Goal: Task Accomplishment & Management: Manage account settings

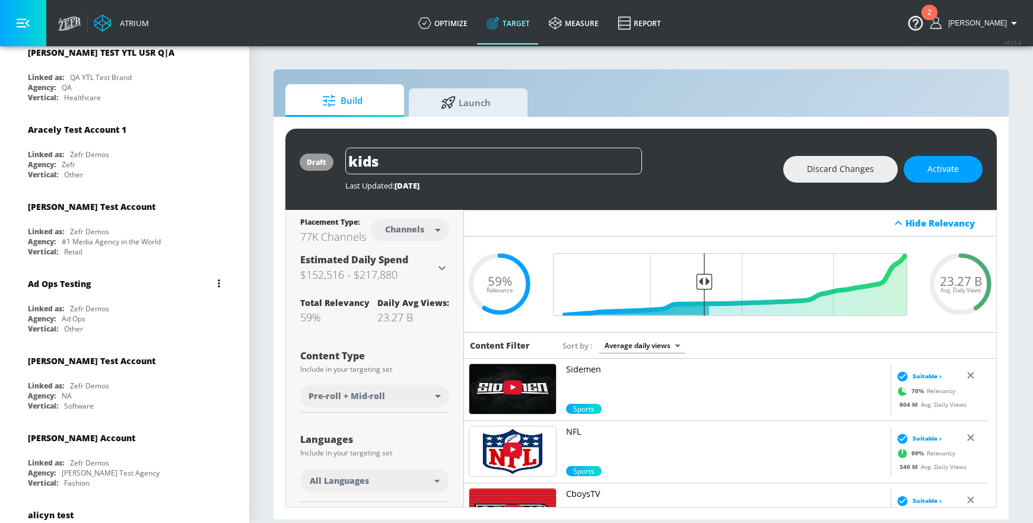
scroll to position [396, 0]
click at [112, 396] on div "Agency: NA" at bounding box center [127, 394] width 199 height 10
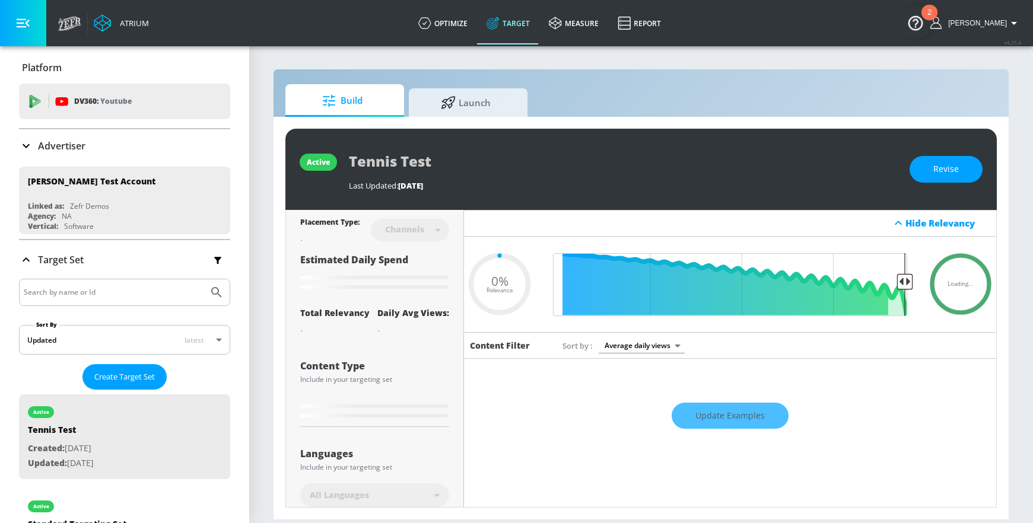
type input "0.71"
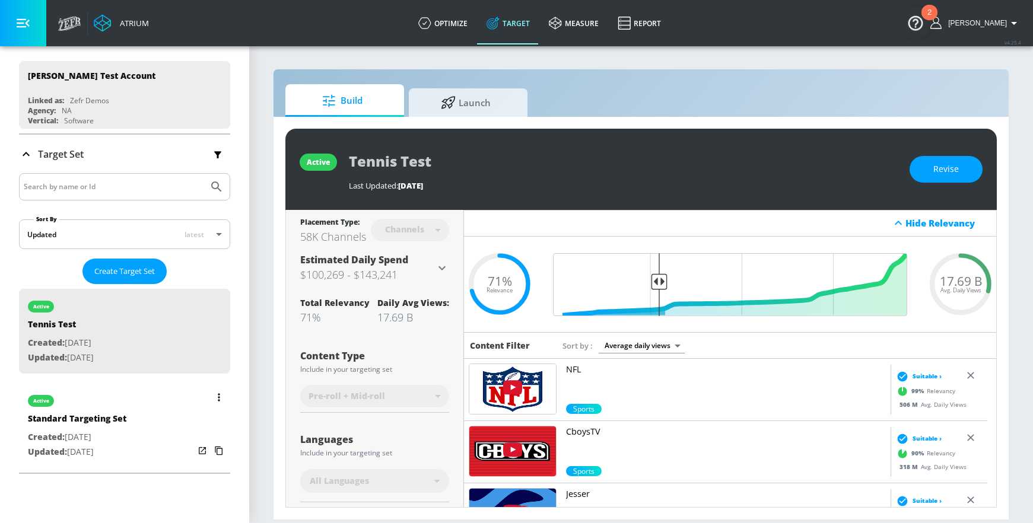
scroll to position [96, 0]
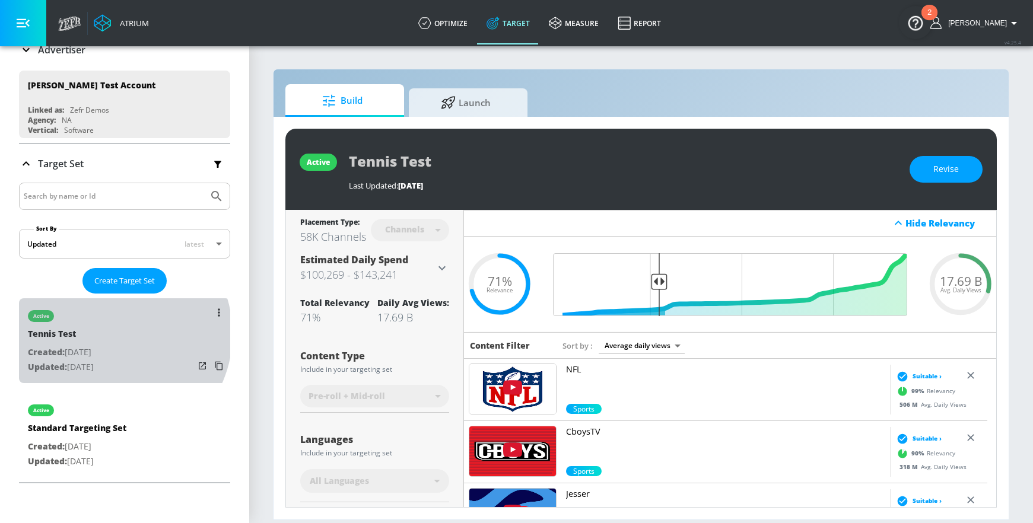
click at [94, 334] on div "Tennis Test" at bounding box center [61, 336] width 66 height 17
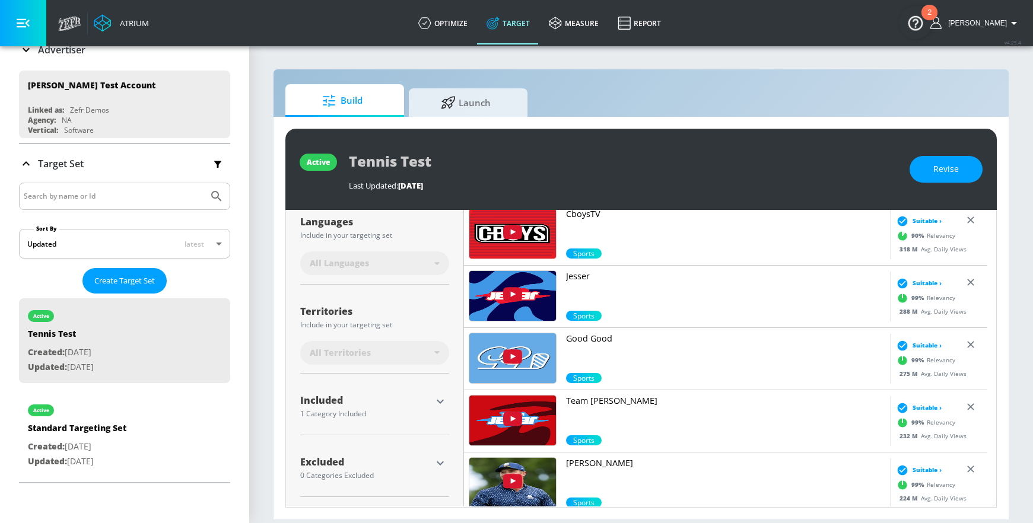
scroll to position [217, 0]
click at [432, 395] on div at bounding box center [440, 402] width 18 height 18
click at [441, 405] on icon "button" at bounding box center [440, 402] width 14 height 14
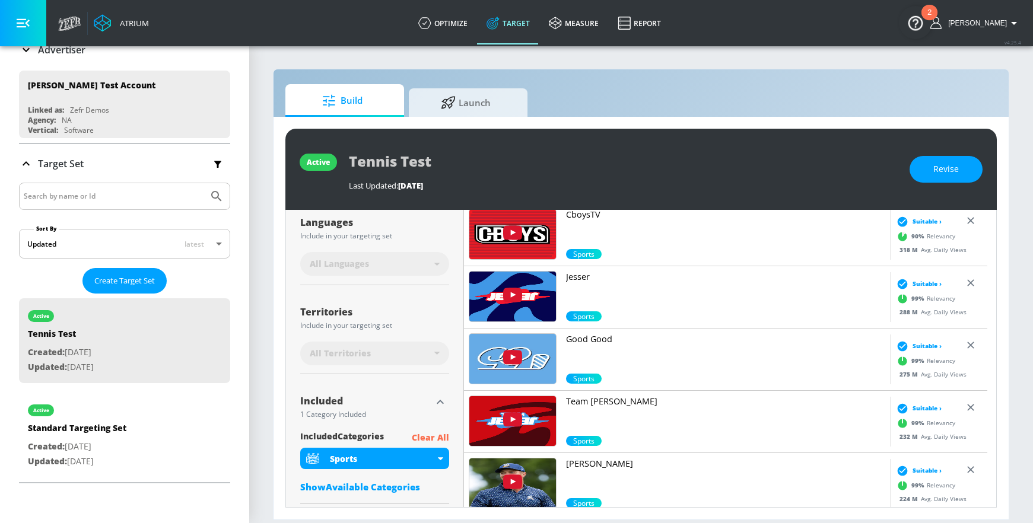
scroll to position [285, 0]
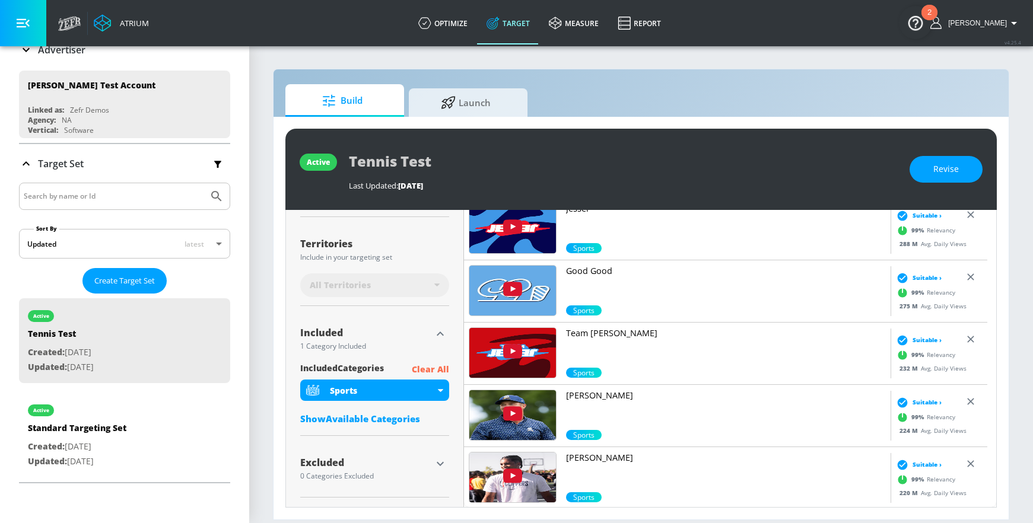
click at [390, 421] on div "Show Available Categories" at bounding box center [374, 419] width 149 height 12
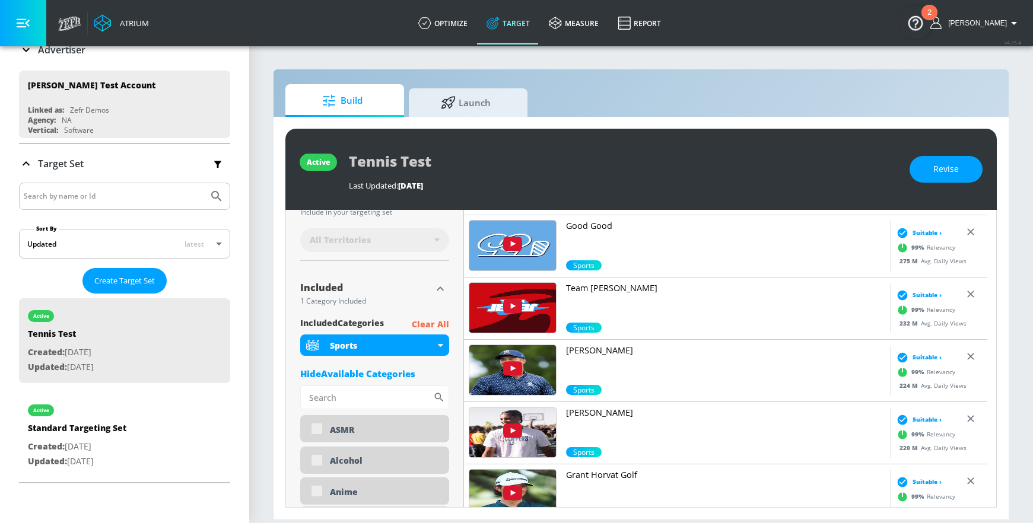
scroll to position [329, 0]
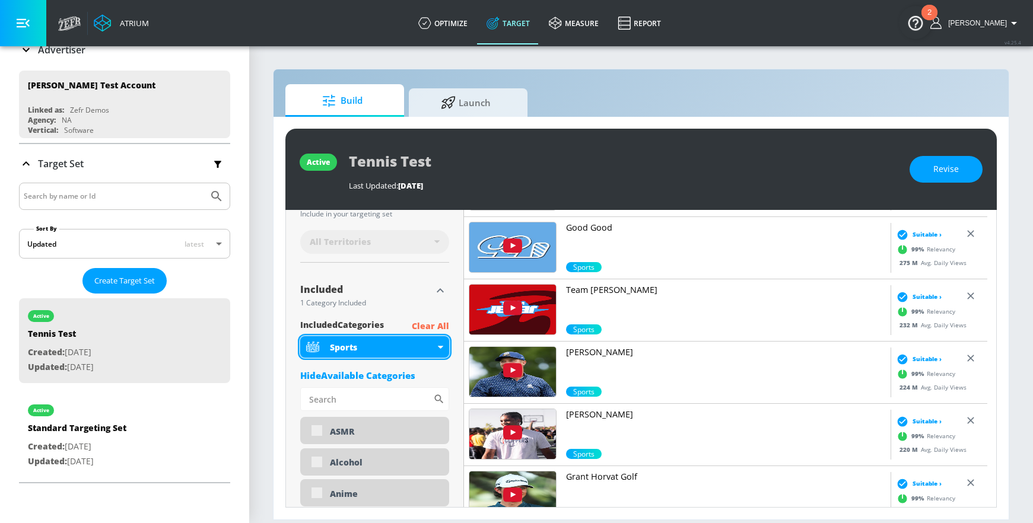
click at [436, 348] on div "Sports" at bounding box center [374, 346] width 149 height 21
click at [443, 346] on div "Sports" at bounding box center [374, 346] width 149 height 21
click at [439, 348] on icon at bounding box center [440, 347] width 5 height 3
click at [907, 183] on div "active Tennis Test Last Updated: [DATE] Revise" at bounding box center [640, 169] width 711 height 81
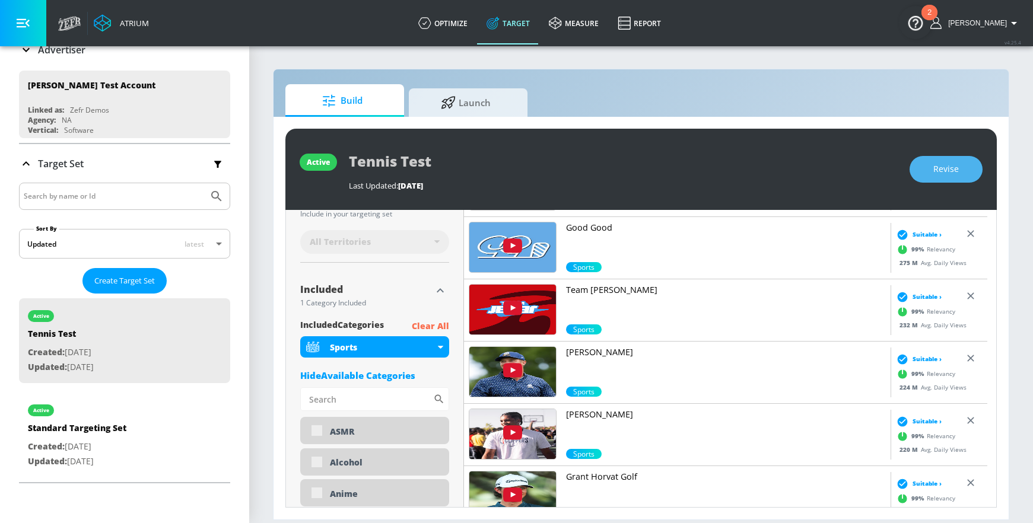
click at [907, 168] on span "Revise" at bounding box center [946, 169] width 26 height 15
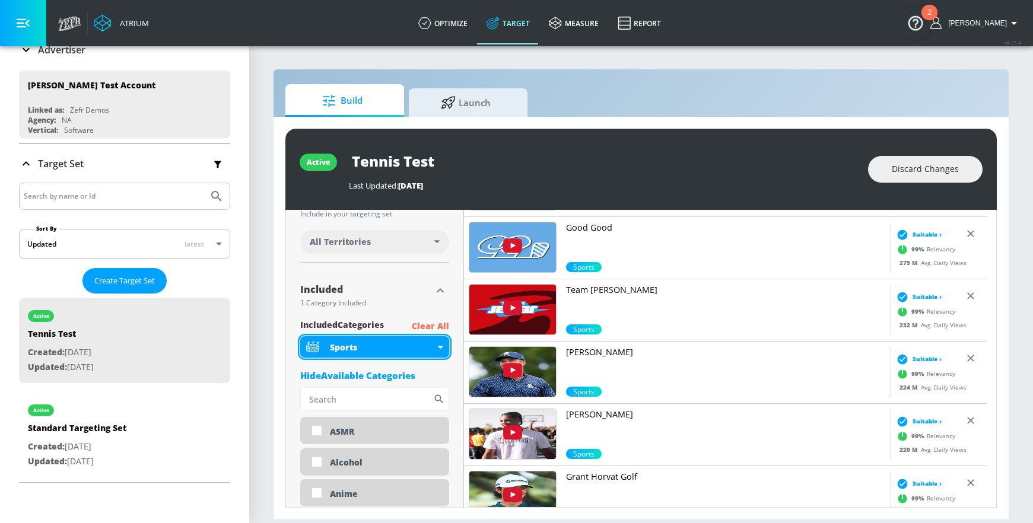
click at [434, 344] on div "Sports" at bounding box center [382, 347] width 105 height 11
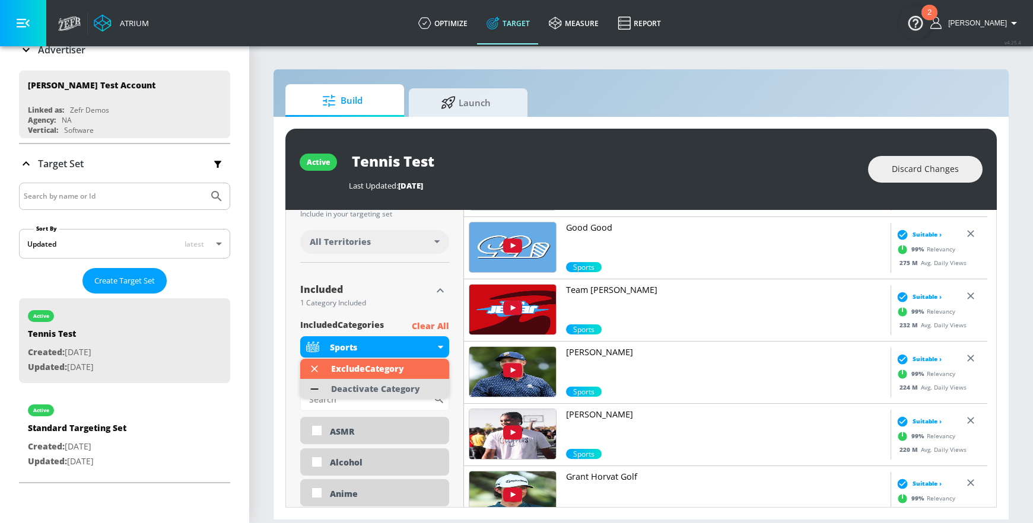
click at [362, 388] on div "Deactivate Category" at bounding box center [375, 389] width 89 height 8
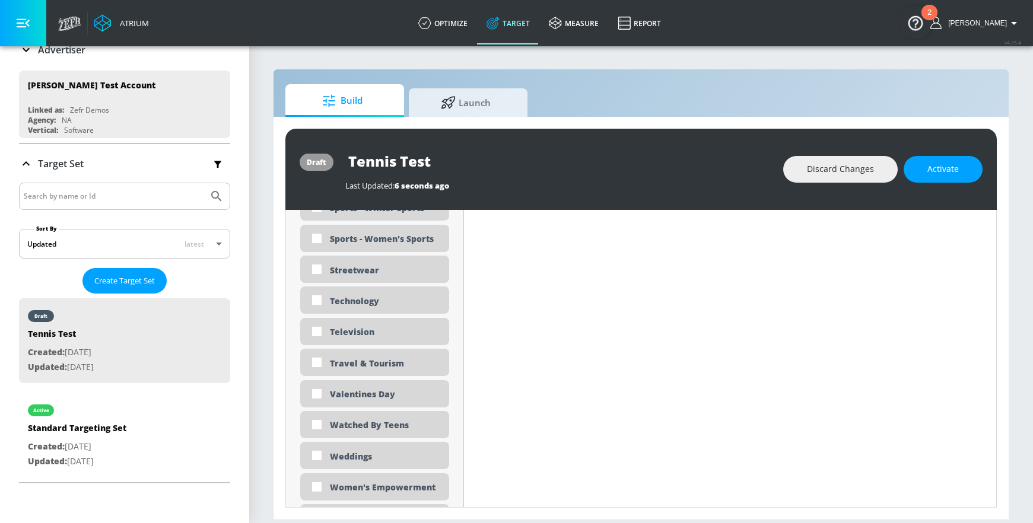
scroll to position [3584, 0]
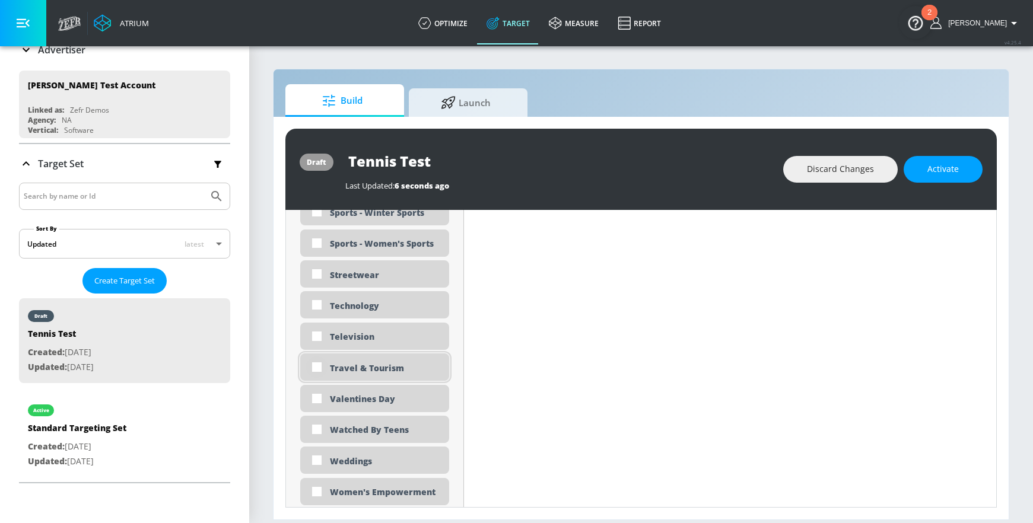
click at [324, 359] on input "checkbox" at bounding box center [316, 366] width 21 height 21
checkbox input "true"
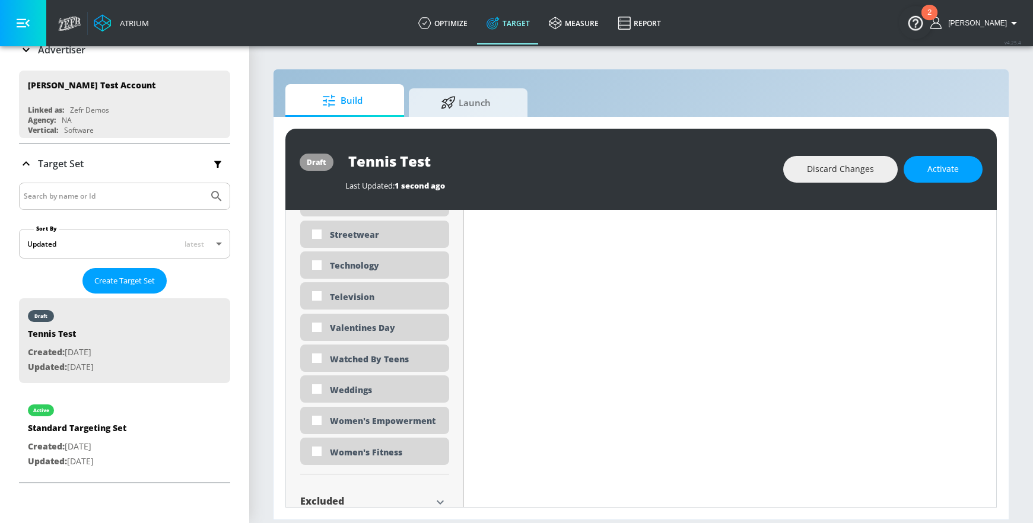
scroll to position [3634, 0]
click at [321, 387] on input "checkbox" at bounding box center [316, 387] width 21 height 21
checkbox input "true"
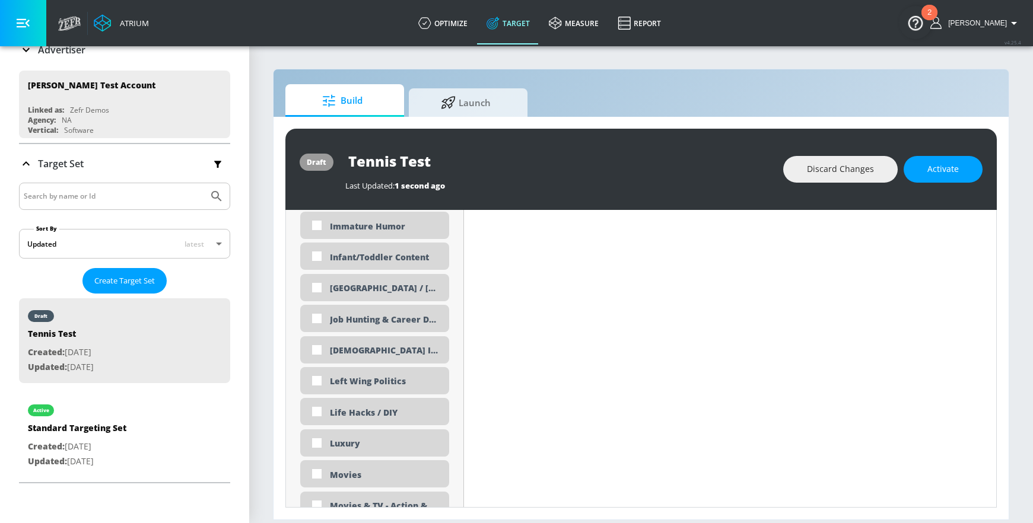
scroll to position [2078, 0]
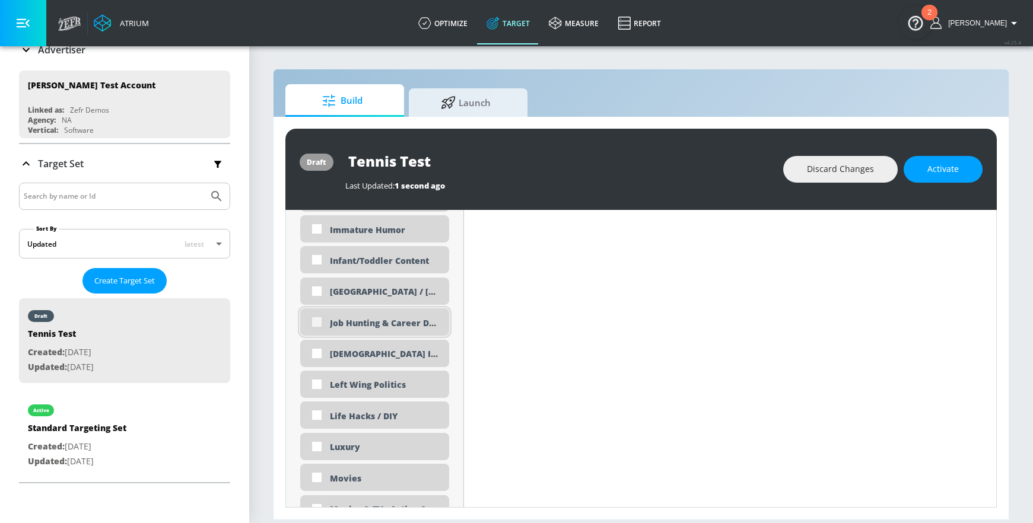
click at [318, 324] on input "checkbox" at bounding box center [316, 321] width 21 height 21
checkbox input "true"
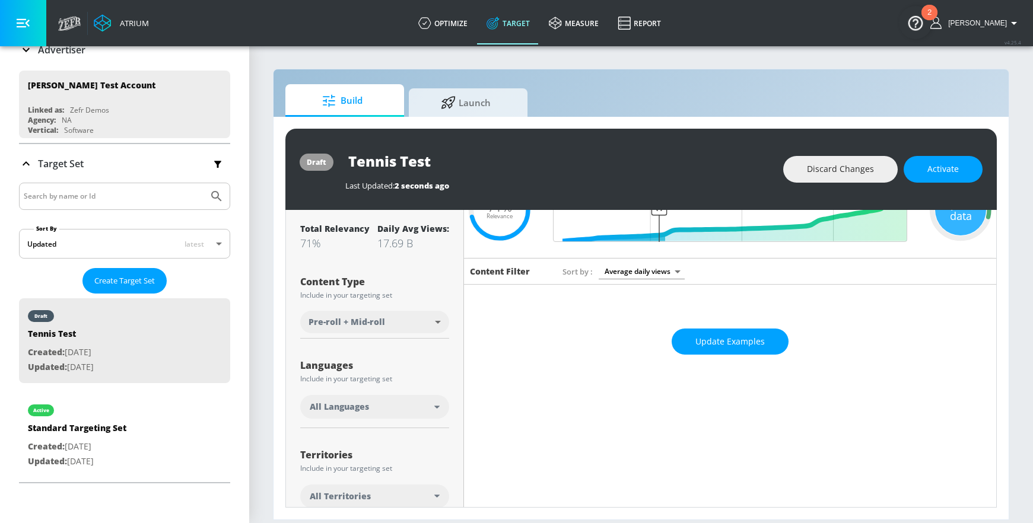
scroll to position [0, 0]
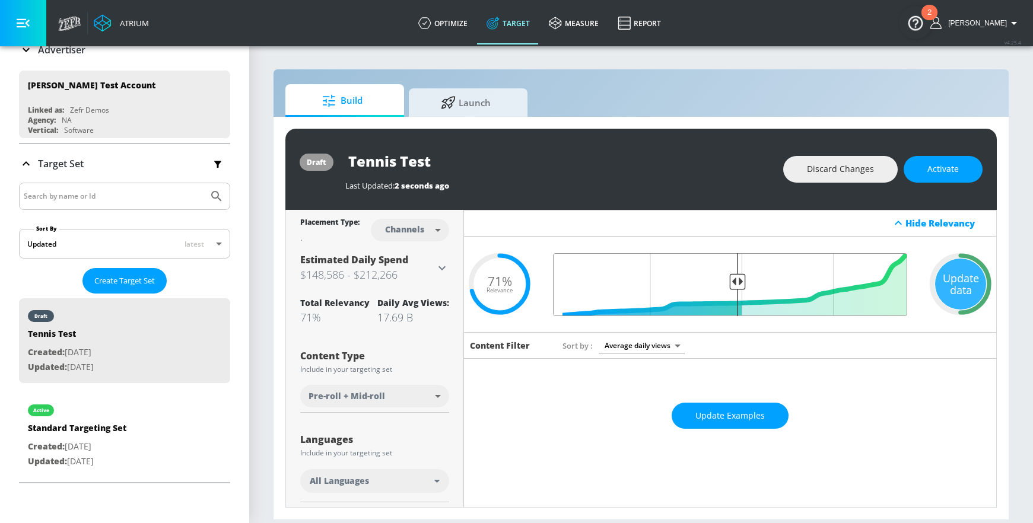
drag, startPoint x: 658, startPoint y: 282, endPoint x: 733, endPoint y: 292, distance: 75.3
type input "0.5"
click at [733, 292] on input "Final Threshold" at bounding box center [730, 284] width 366 height 63
click at [907, 179] on button "Activate" at bounding box center [942, 169] width 79 height 27
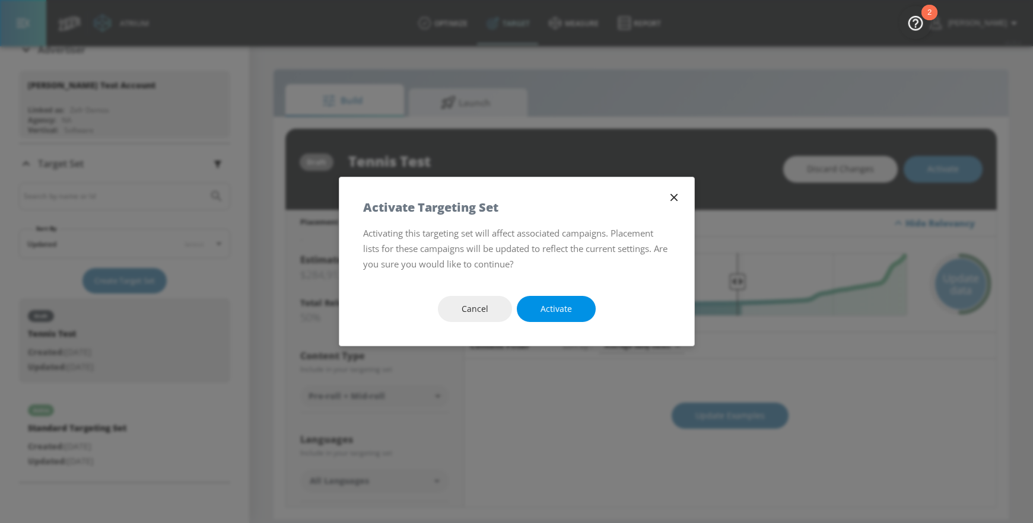
click at [572, 311] on button "Activate" at bounding box center [556, 309] width 79 height 27
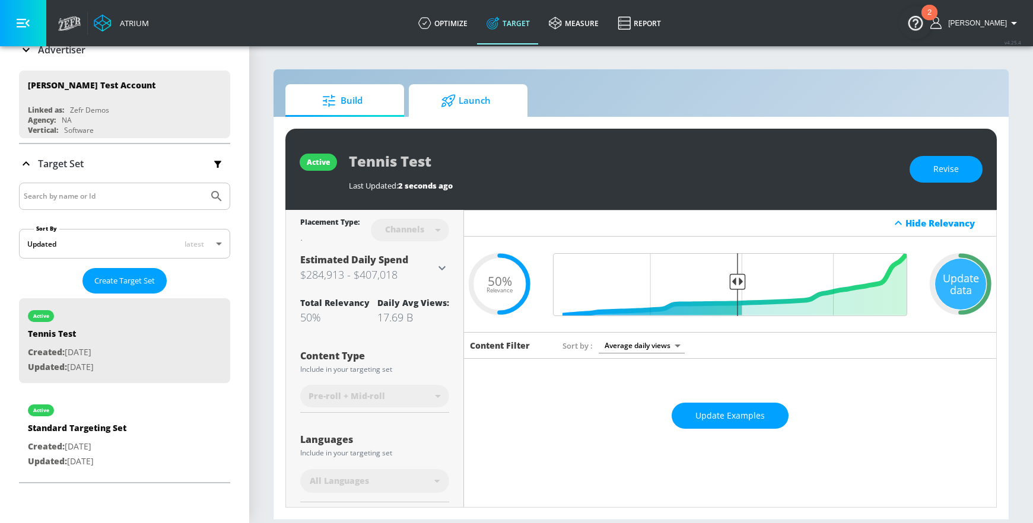
click at [466, 103] on span "Launch" at bounding box center [466, 101] width 90 height 28
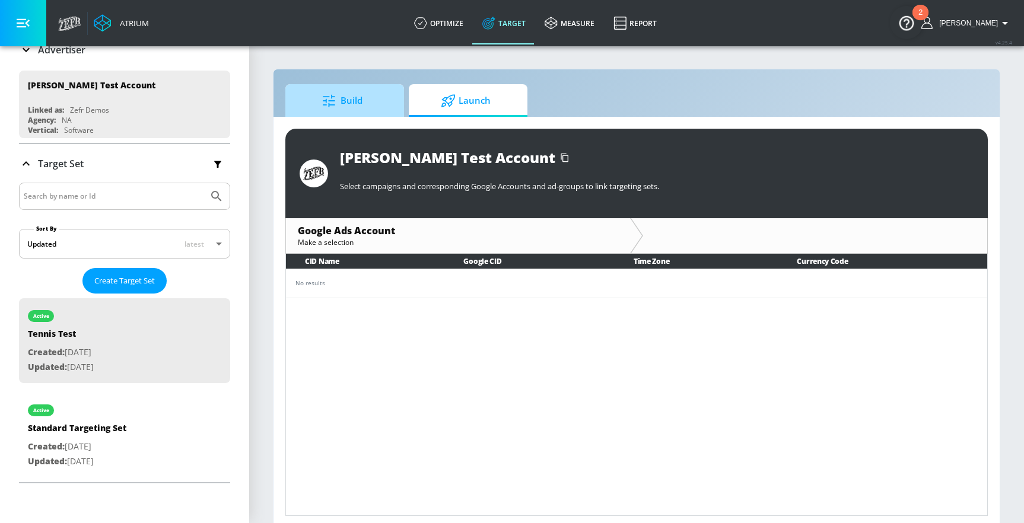
click at [339, 103] on div at bounding box center [331, 100] width 18 height 13
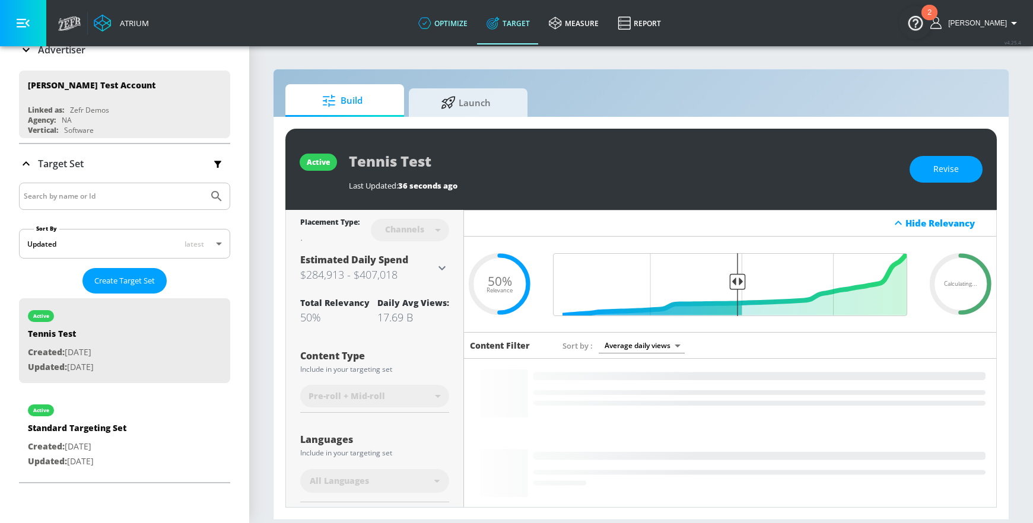
click at [466, 23] on link "optimize" at bounding box center [443, 23] width 68 height 43
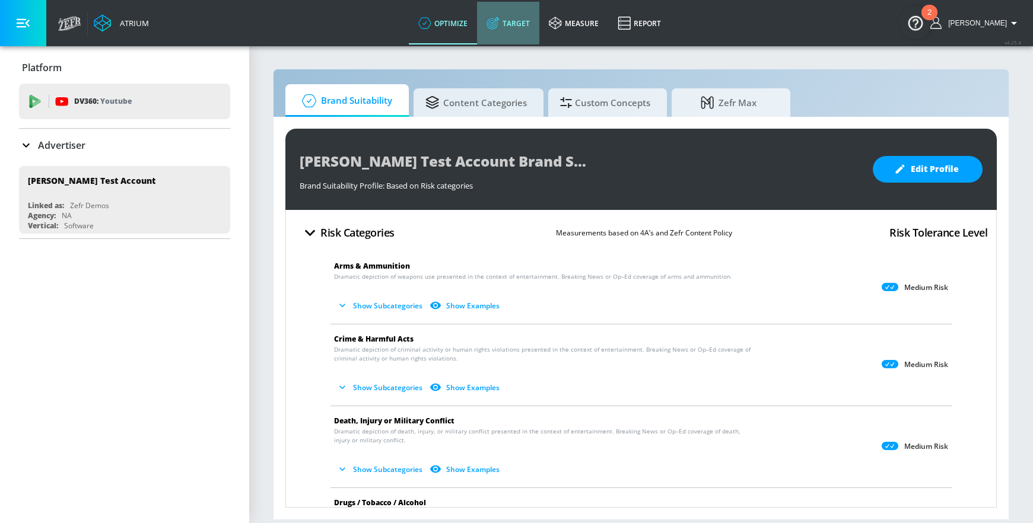
click at [517, 24] on link "Target" at bounding box center [508, 23] width 62 height 43
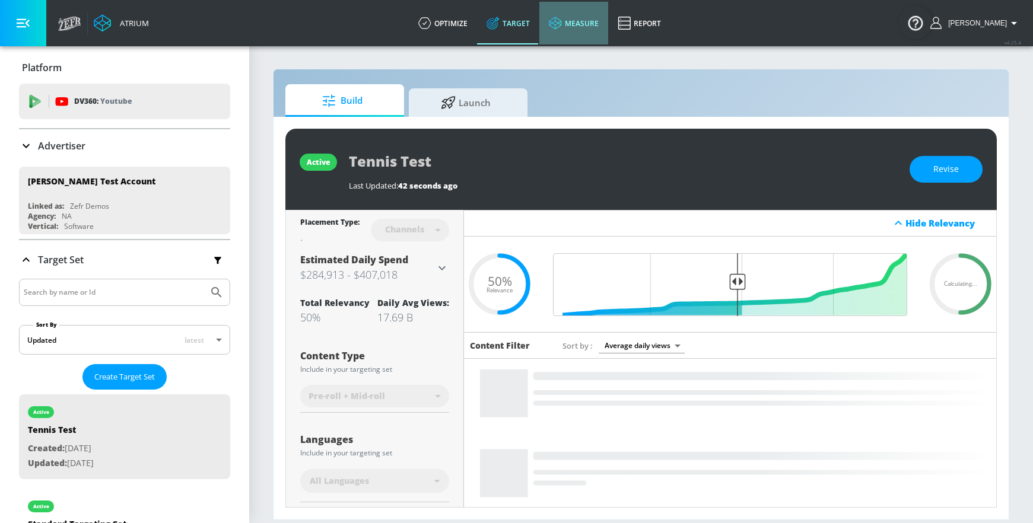
click at [598, 27] on link "measure" at bounding box center [573, 23] width 69 height 43
